Goal: Navigation & Orientation: Find specific page/section

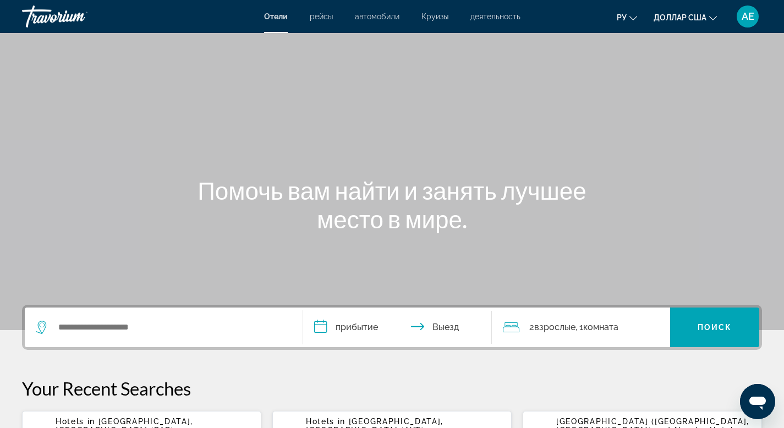
click at [318, 19] on font "рейсы" at bounding box center [321, 16] width 23 height 9
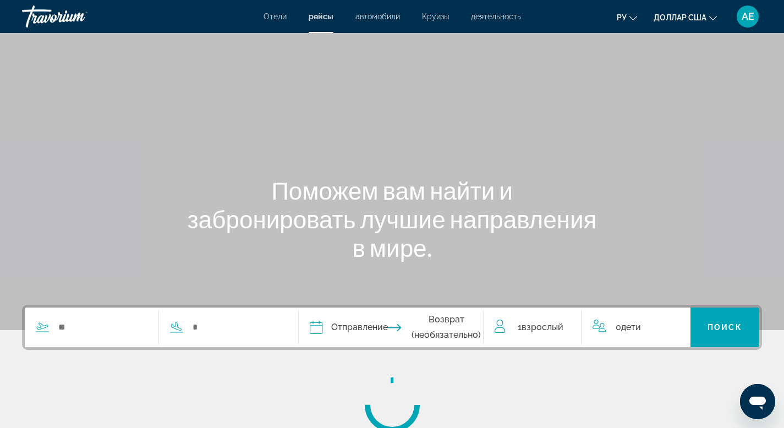
click at [378, 17] on font "автомобили" at bounding box center [378, 16] width 45 height 9
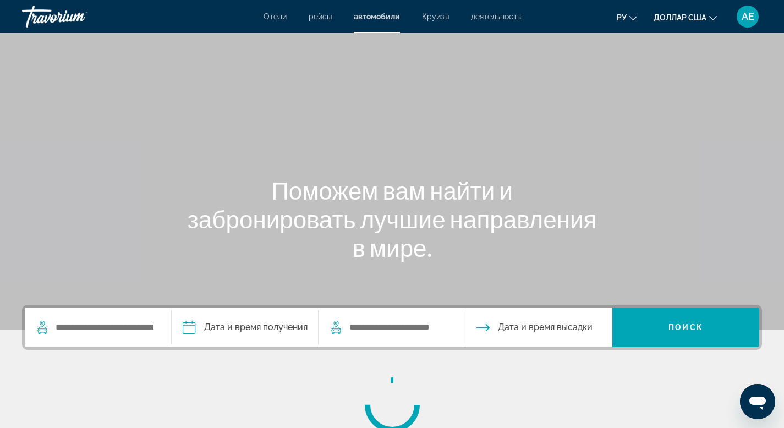
click at [439, 18] on font "Круизы" at bounding box center [435, 16] width 27 height 9
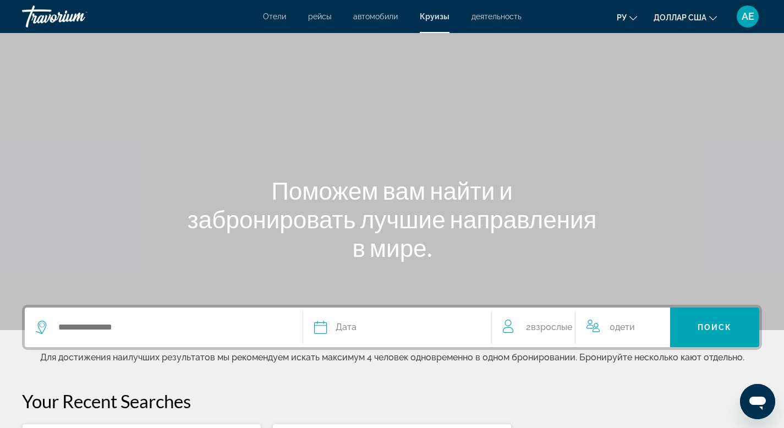
click at [477, 16] on font "деятельность" at bounding box center [497, 16] width 50 height 9
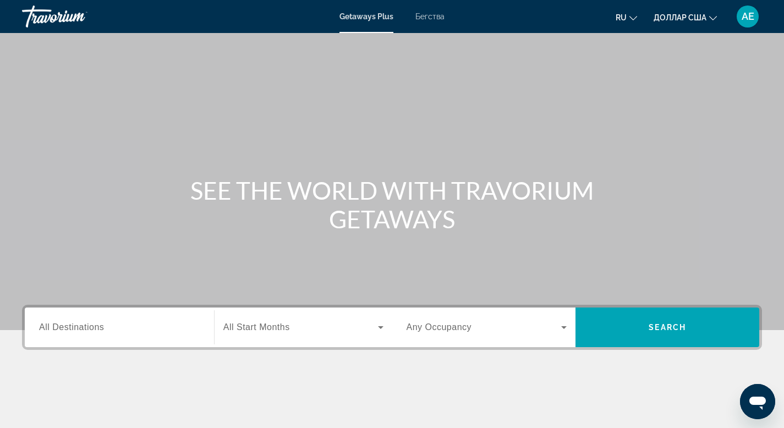
click at [87, 332] on span "All Destinations" at bounding box center [71, 327] width 65 height 9
click at [87, 332] on input "Destination All Destinations" at bounding box center [119, 327] width 161 height 13
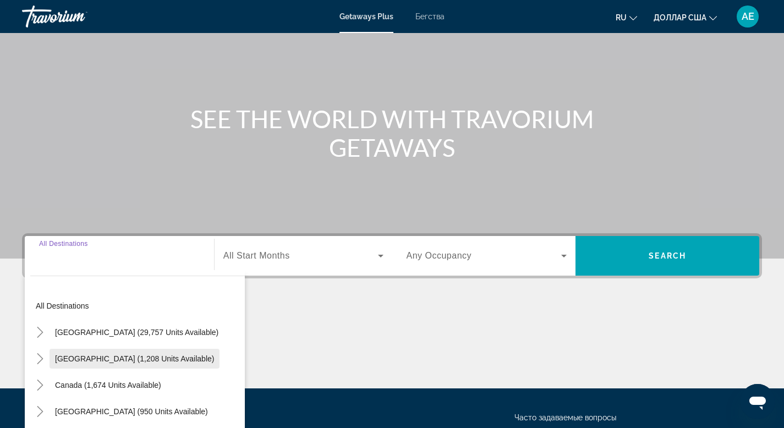
scroll to position [167, 0]
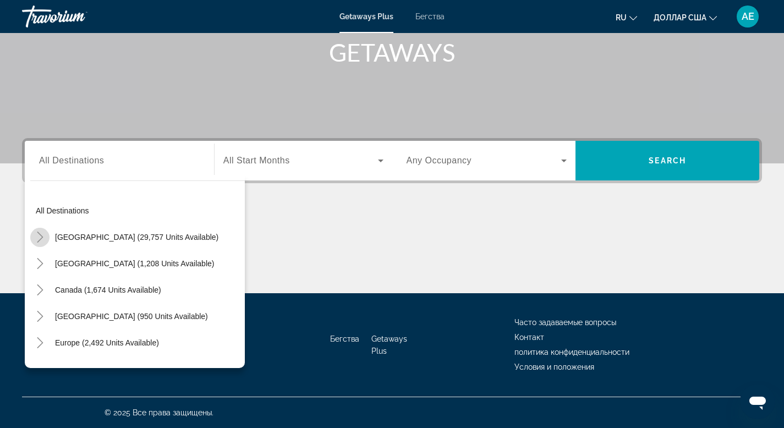
click at [42, 238] on icon "Toggle United States (29,757 units available)" at bounding box center [40, 237] width 11 height 11
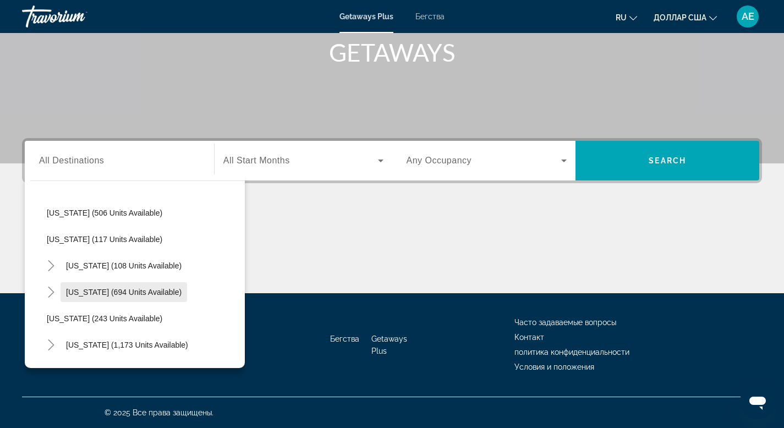
scroll to position [635, 0]
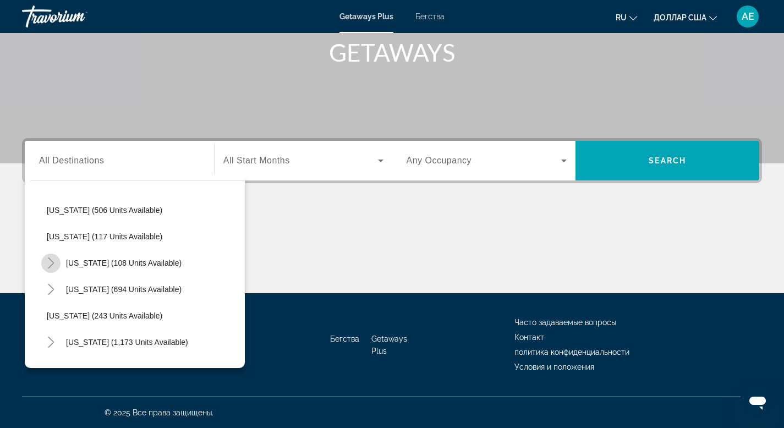
click at [50, 263] on icon "Toggle New York (108 units available)" at bounding box center [51, 263] width 11 height 11
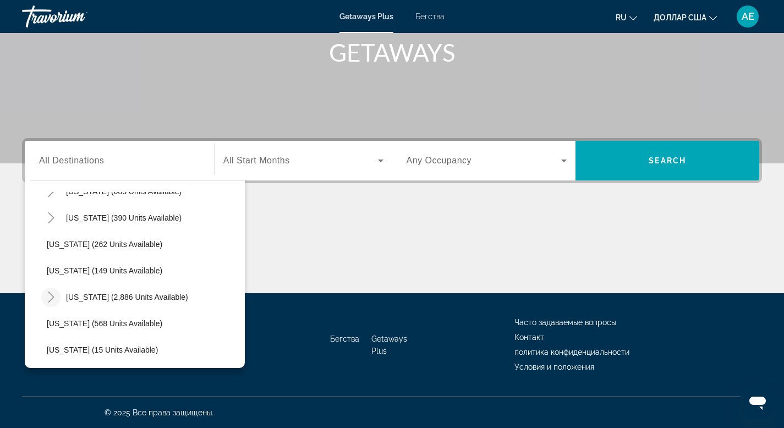
scroll to position [1080, 0]
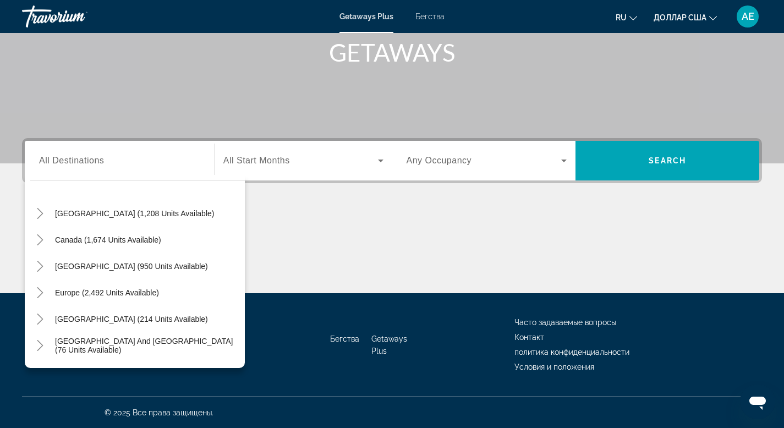
click at [55, 159] on span "All Destinations" at bounding box center [71, 160] width 65 height 9
click at [55, 159] on input "Destination All Destinations" at bounding box center [119, 161] width 161 height 13
click at [90, 161] on input "Destination All Destinations" at bounding box center [119, 161] width 161 height 13
click at [47, 213] on mat-icon "Toggle Mexico (1,208 units available)" at bounding box center [39, 213] width 19 height 19
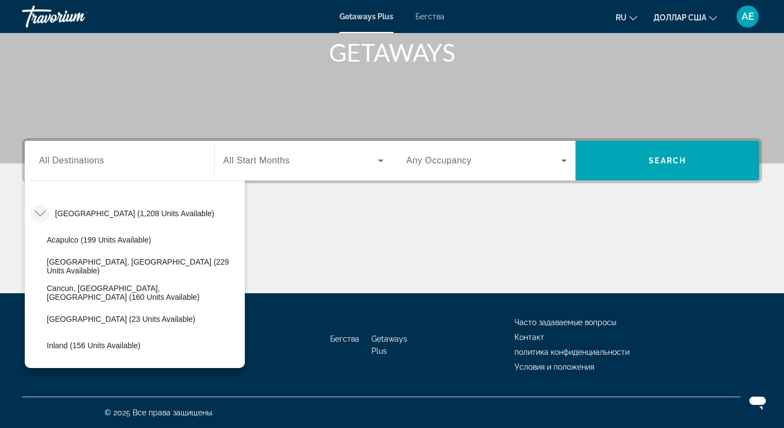
scroll to position [1089, 0]
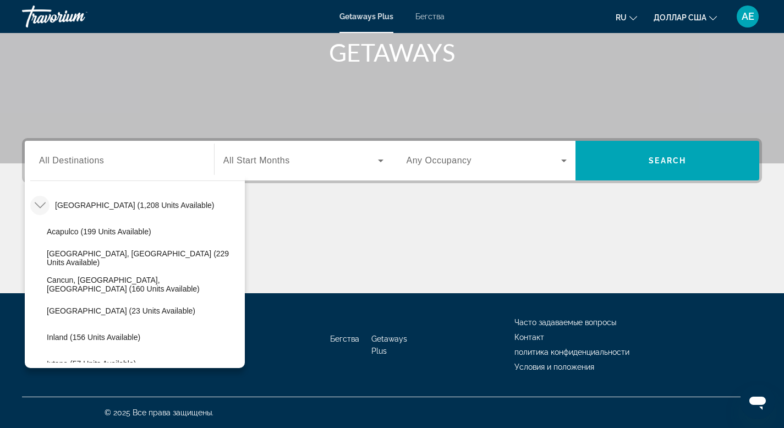
click at [61, 158] on span "All Destinations" at bounding box center [71, 160] width 65 height 9
click at [61, 158] on input "Destination All Destinations" at bounding box center [119, 161] width 161 height 13
click at [39, 201] on icon "Toggle Mexico (1,208 units available)" at bounding box center [40, 205] width 11 height 11
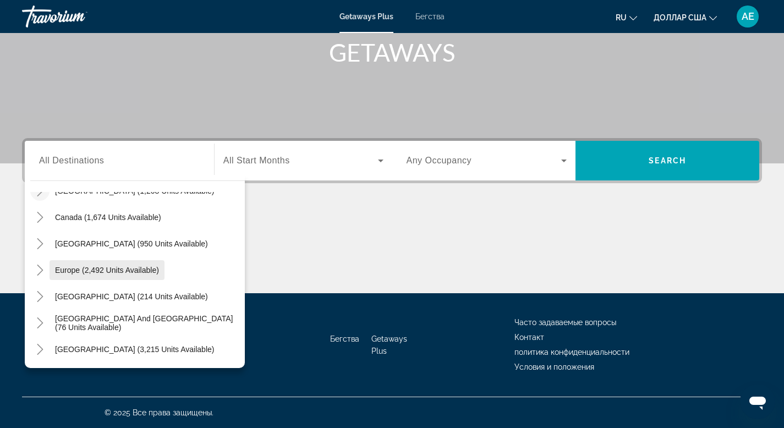
scroll to position [1118, 0]
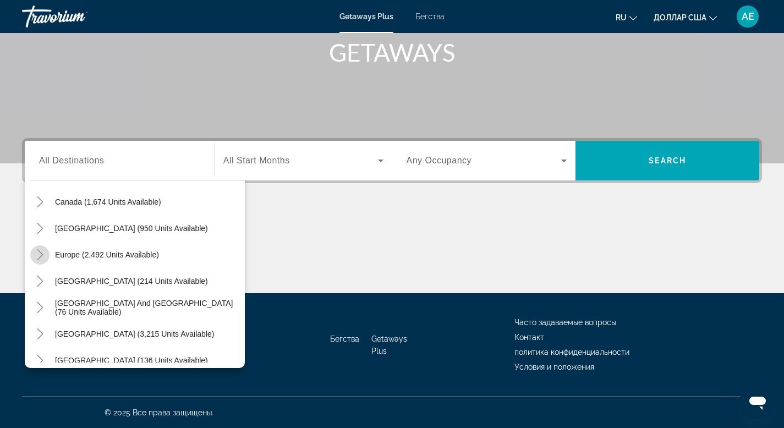
click at [38, 255] on icon "Toggle Europe (2,492 units available)" at bounding box center [40, 254] width 11 height 11
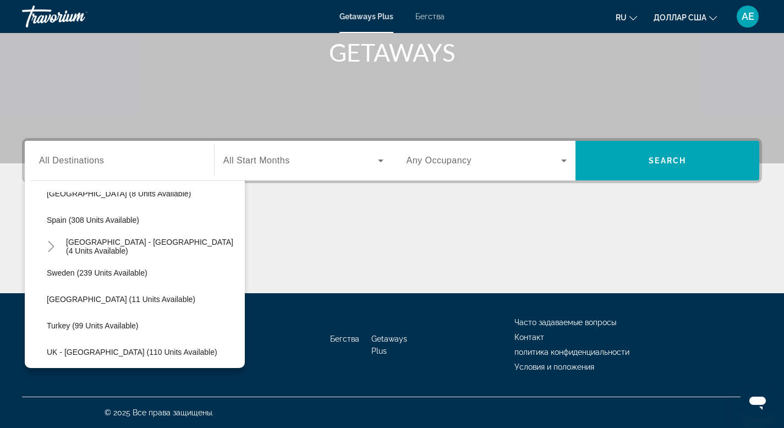
scroll to position [1616, 0]
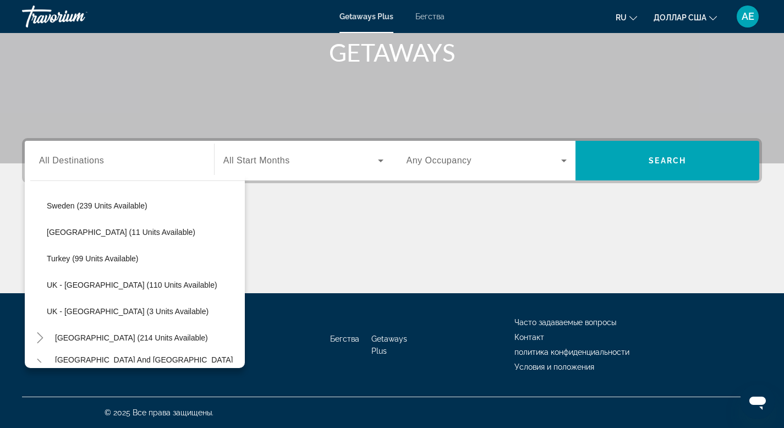
click at [63, 162] on span "All Destinations" at bounding box center [71, 160] width 65 height 9
click at [63, 162] on input "Destination All Destinations" at bounding box center [119, 161] width 161 height 13
click at [40, 337] on icon "Toggle Australia (214 units available)" at bounding box center [40, 337] width 11 height 11
